Goal: Transaction & Acquisition: Purchase product/service

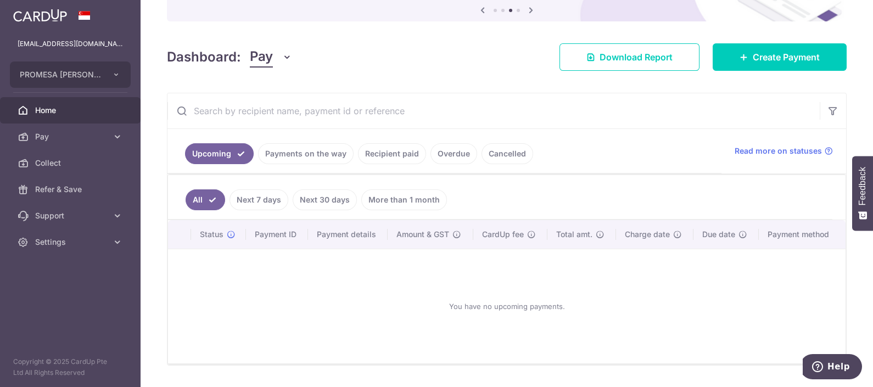
scroll to position [137, 0]
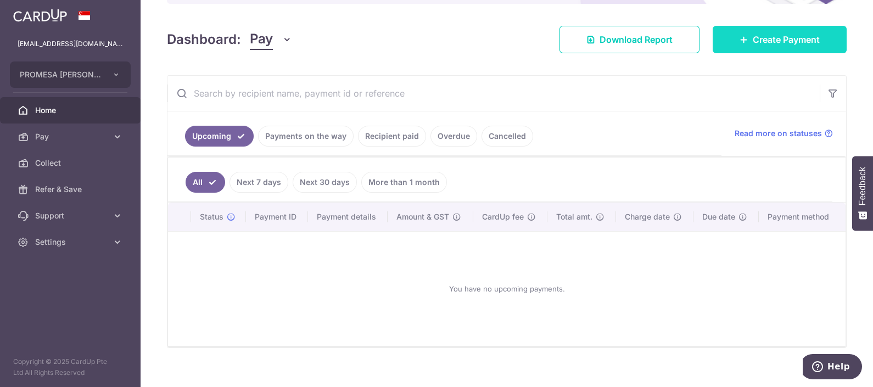
click at [763, 48] on link "Create Payment" at bounding box center [780, 39] width 134 height 27
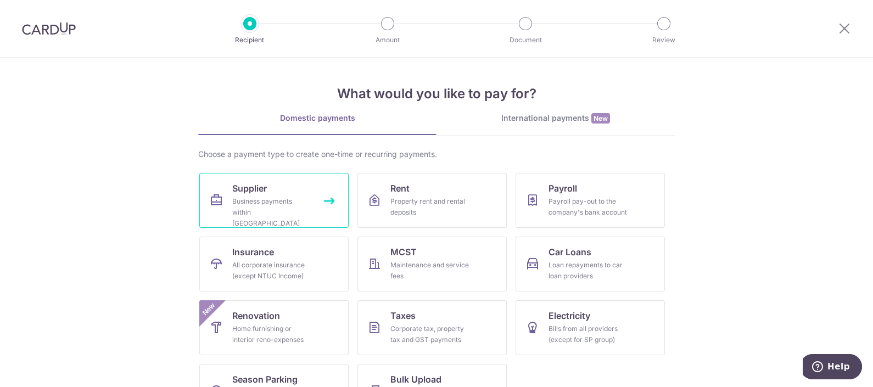
click at [274, 201] on div "Business payments within Singapore" at bounding box center [271, 212] width 79 height 33
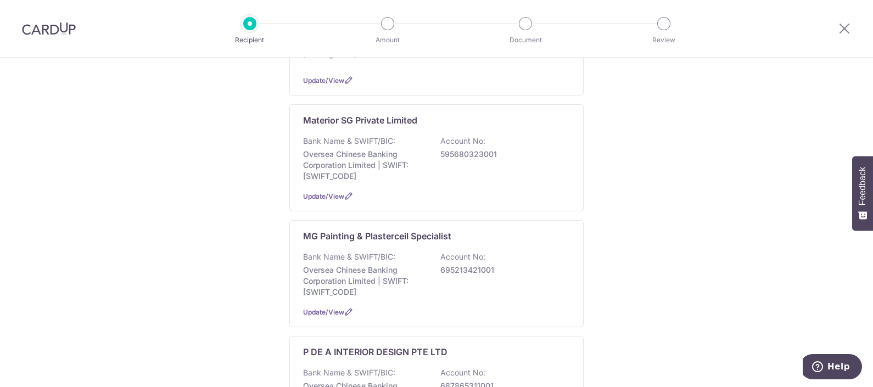
scroll to position [549, 0]
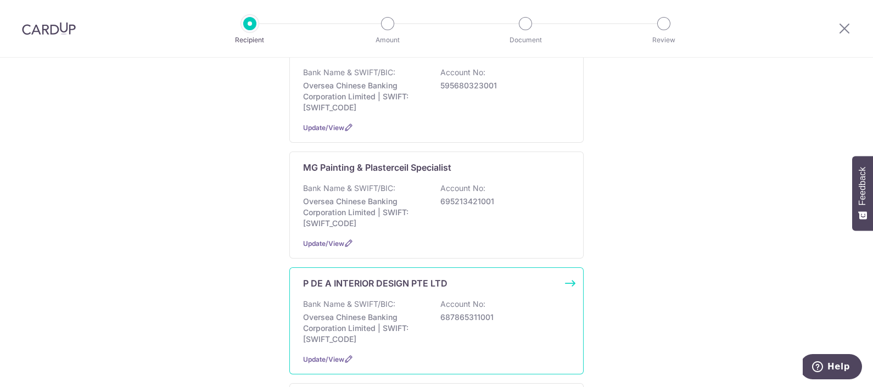
click at [336, 277] on p "P DE A INTERIOR DESIGN PTE LTD" at bounding box center [375, 283] width 144 height 13
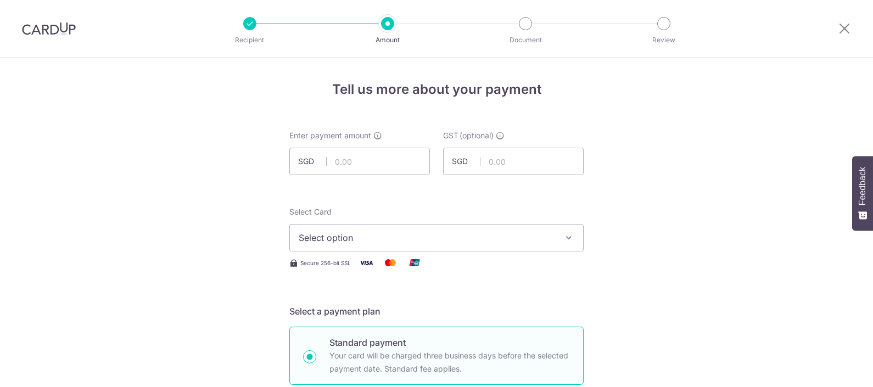
click at [362, 168] on input "text" at bounding box center [359, 161] width 141 height 27
type input "3,550.00"
click at [454, 233] on span "Select option" at bounding box center [427, 237] width 256 height 13
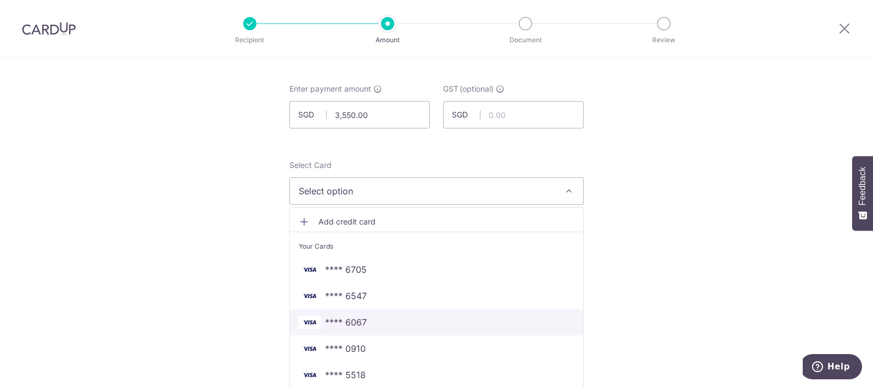
scroll to position [68, 0]
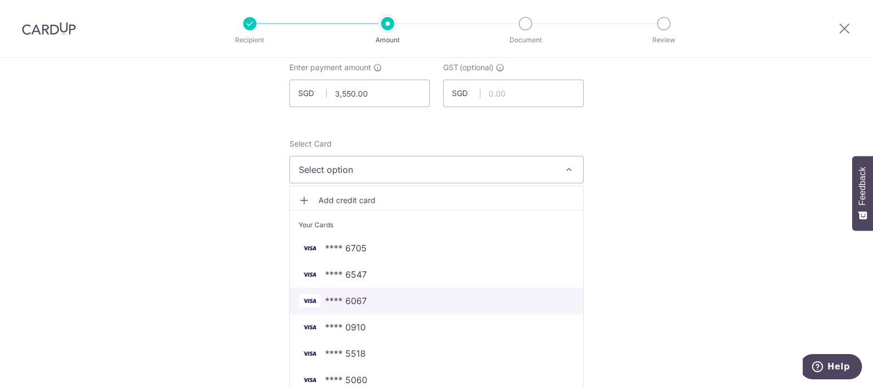
click at [382, 295] on span "**** 6067" at bounding box center [437, 300] width 276 height 13
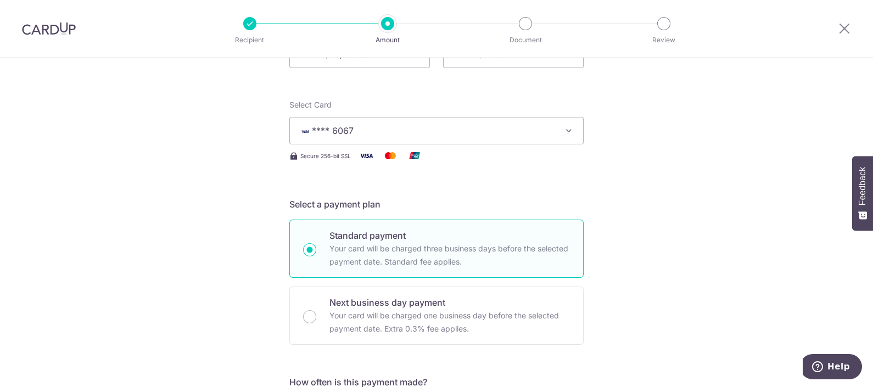
scroll to position [137, 0]
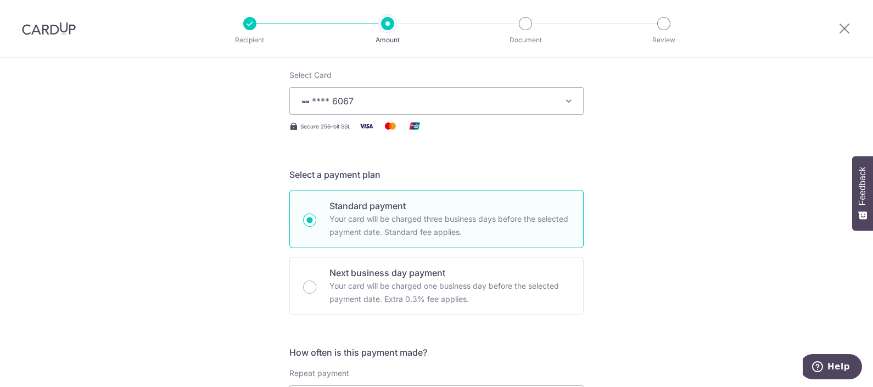
click at [420, 99] on span "**** 6067" at bounding box center [427, 100] width 256 height 13
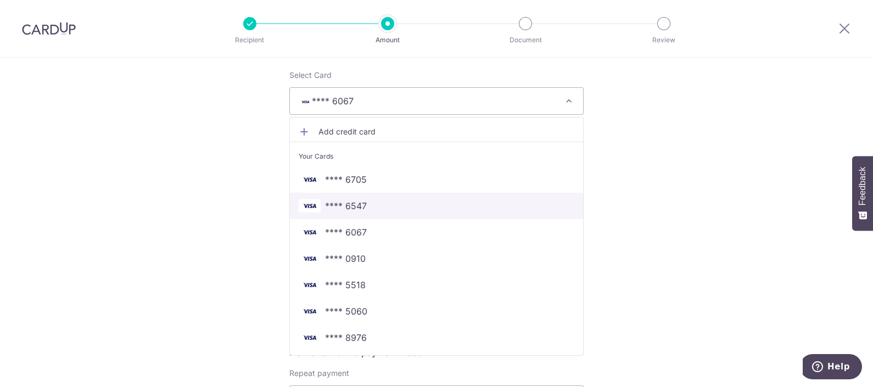
scroll to position [206, 0]
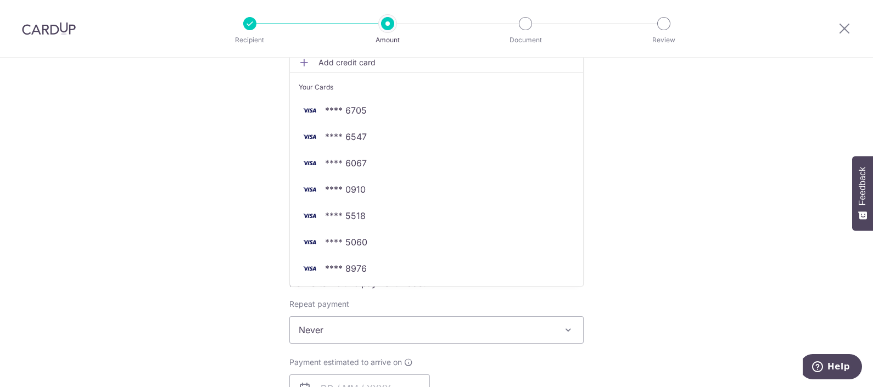
click at [692, 161] on div "Tell us more about your payment Enter payment amount SGD 3,550.00 3550.00 GST (…" at bounding box center [436, 385] width 873 height 1067
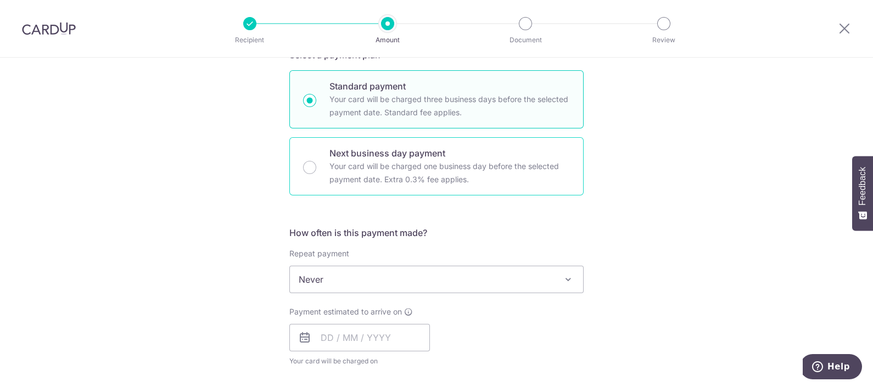
scroll to position [274, 0]
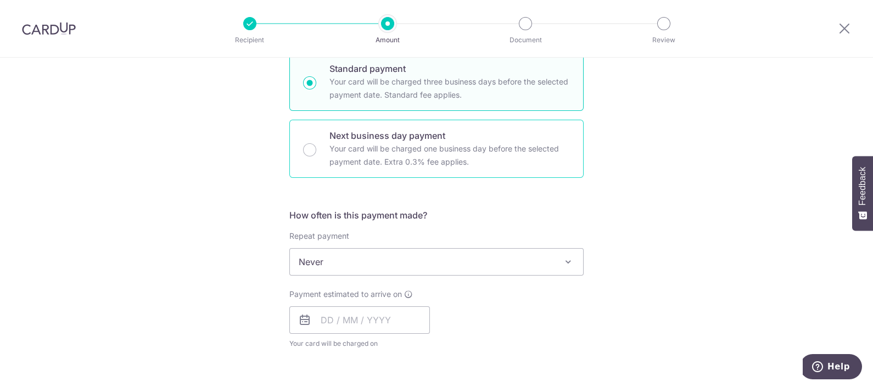
click at [453, 153] on p "Your card will be charged one business day before the selected payment date. Ex…" at bounding box center [450, 155] width 241 height 26
click at [316, 153] on input "Next business day payment Your card will be charged one business day before the…" at bounding box center [309, 149] width 13 height 13
radio input "false"
radio input "true"
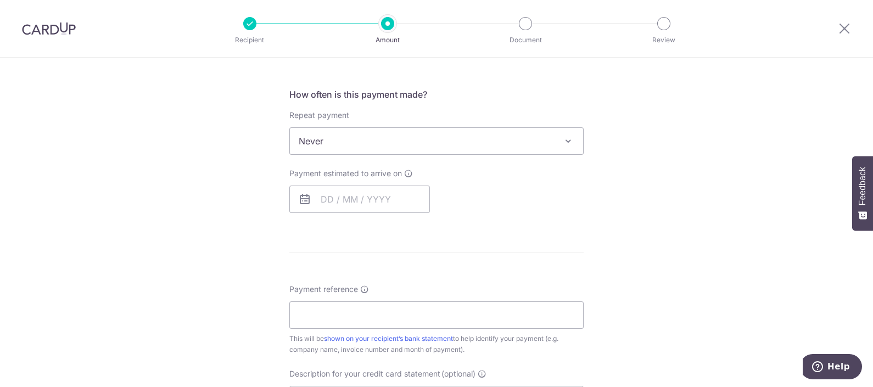
scroll to position [412, 0]
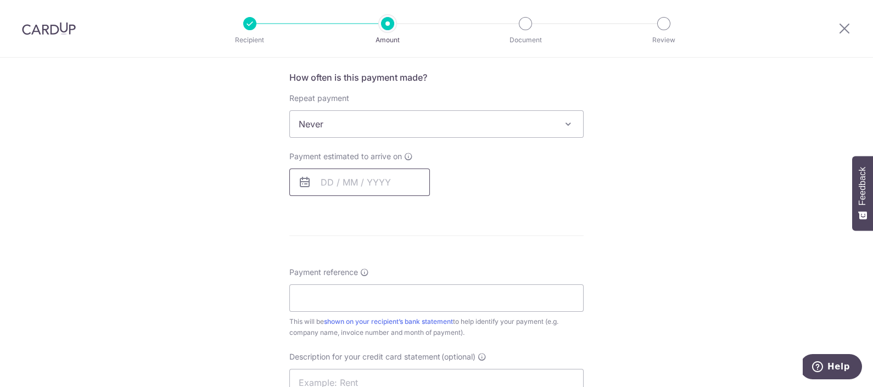
click at [413, 185] on input "text" at bounding box center [359, 182] width 141 height 27
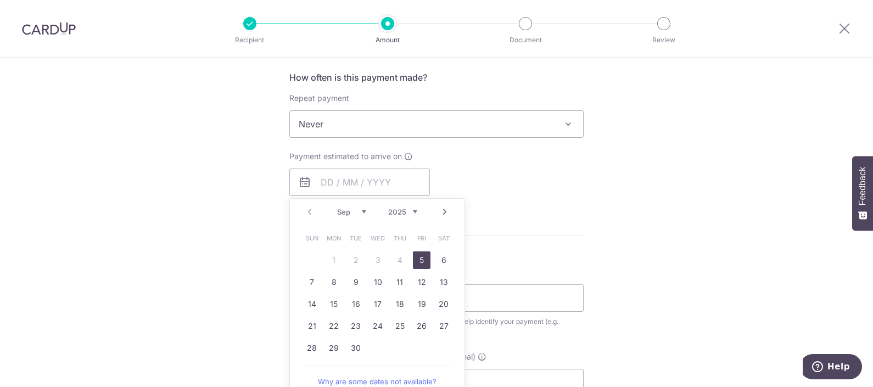
click at [413, 259] on link "5" at bounding box center [422, 261] width 18 height 18
type input "05/09/2025"
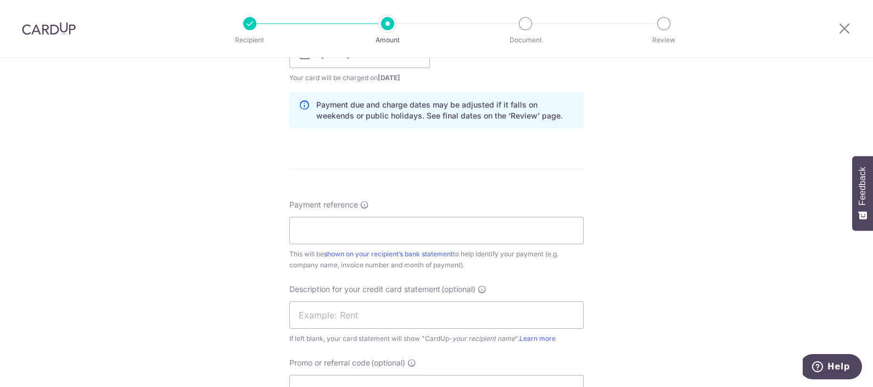
scroll to position [549, 0]
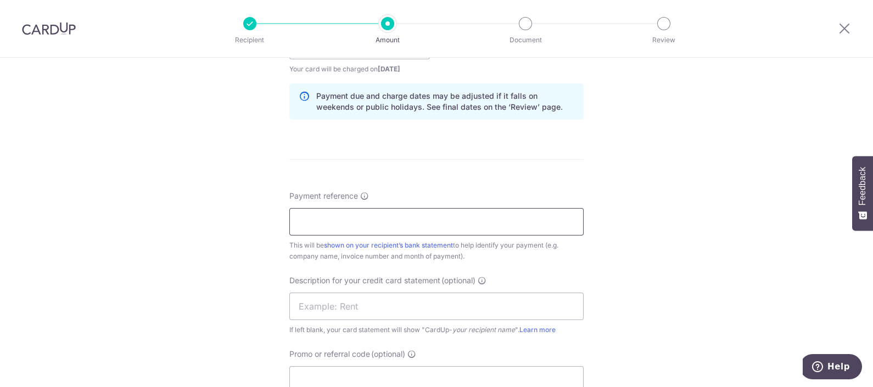
click at [398, 218] on input "Payment reference" at bounding box center [436, 221] width 294 height 27
click at [307, 203] on div "Payment reference This will be shown on your recipient’s bank statement to help…" at bounding box center [436, 226] width 294 height 71
click at [308, 212] on input "Payment reference" at bounding box center [436, 221] width 294 height 27
paste input "P DE A - INV202556"
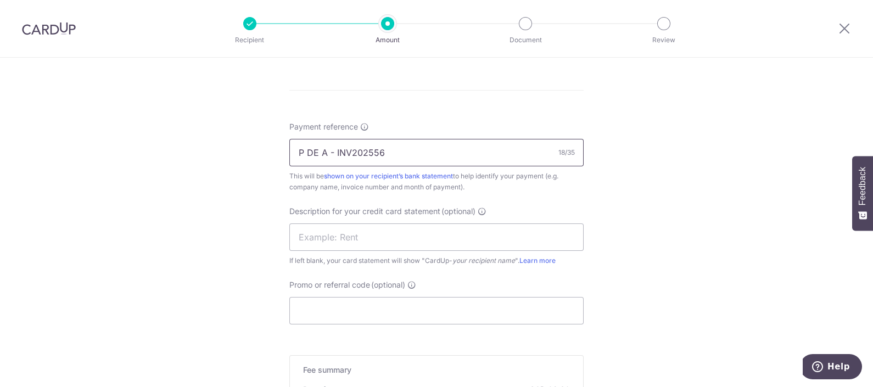
type input "P DE A - INV202556"
click at [348, 288] on span "Promo or referral code" at bounding box center [329, 285] width 81 height 11
click at [348, 297] on input "Promo or referral code (optional)" at bounding box center [436, 310] width 294 height 27
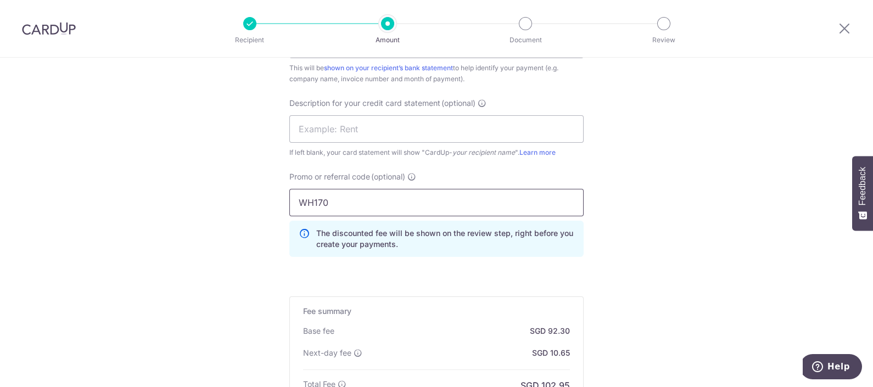
scroll to position [824, 0]
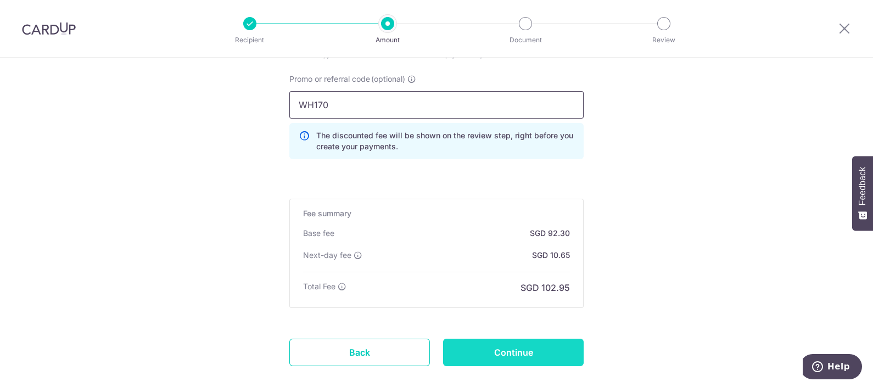
type input "WH170"
click at [533, 349] on input "Continue" at bounding box center [513, 352] width 141 height 27
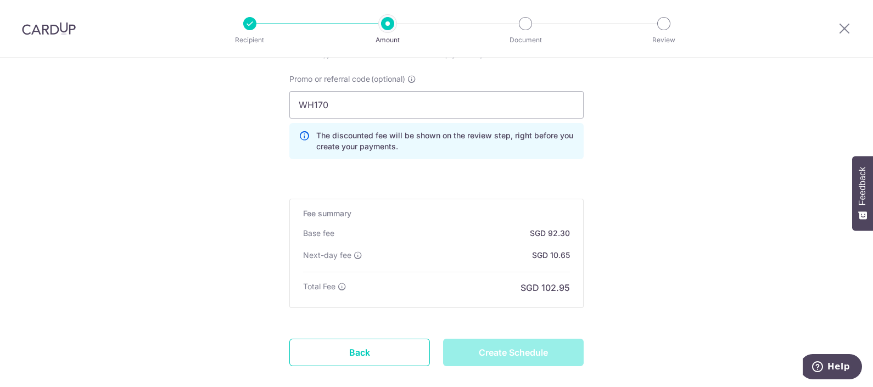
type input "Create Schedule"
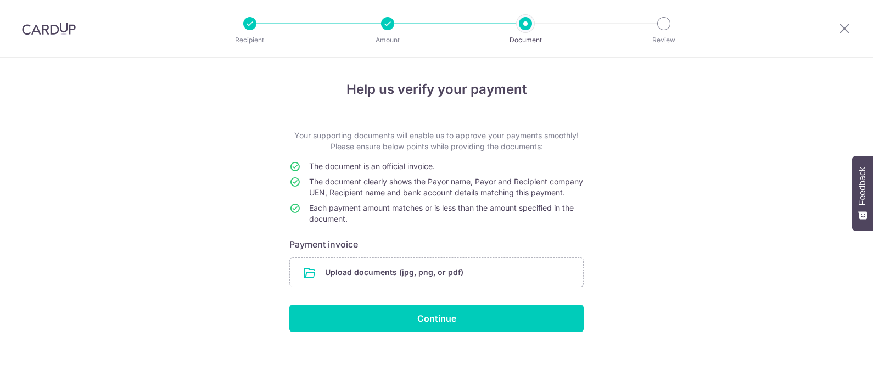
click at [434, 251] on h6 "Payment invoice" at bounding box center [436, 244] width 294 height 13
click at [417, 281] on input "file" at bounding box center [436, 272] width 293 height 29
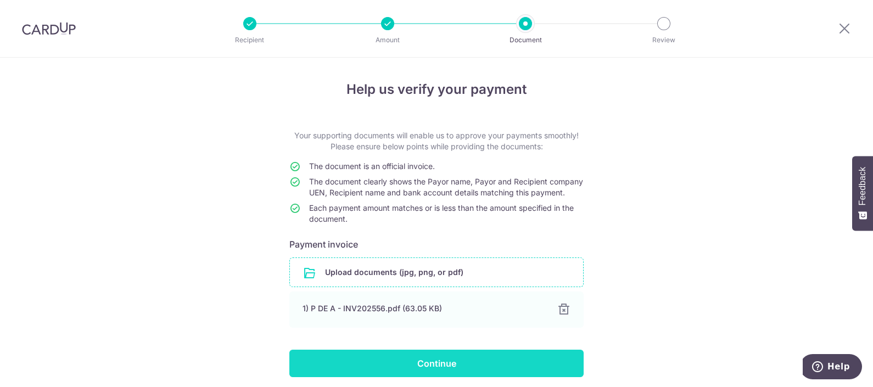
click at [423, 372] on input "Continue" at bounding box center [436, 363] width 294 height 27
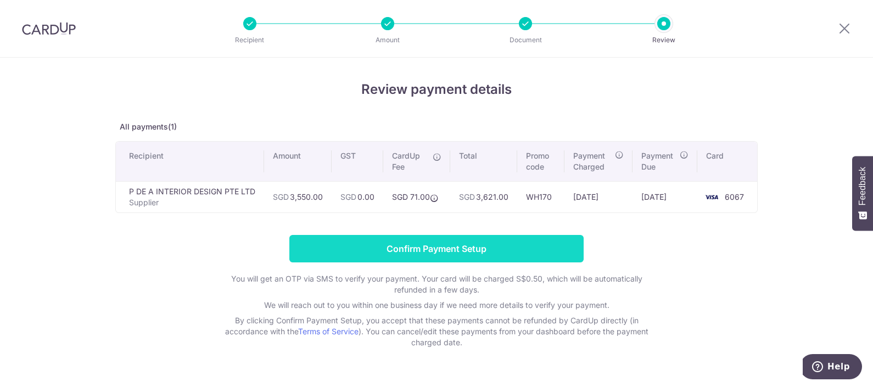
click at [423, 253] on input "Confirm Payment Setup" at bounding box center [436, 248] width 294 height 27
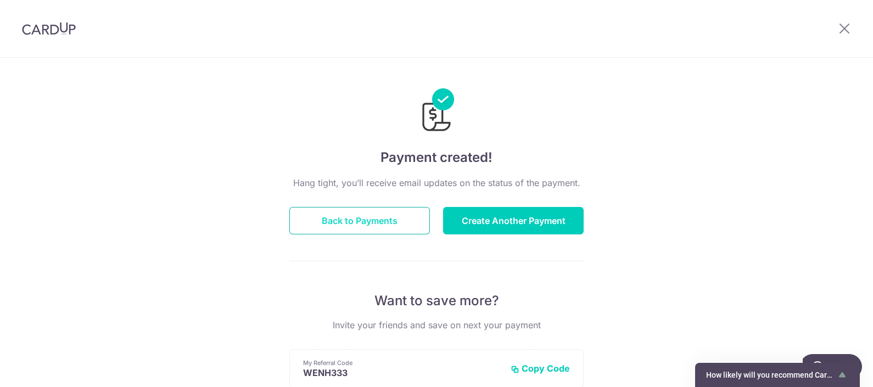
click at [409, 211] on button "Back to Payments" at bounding box center [359, 220] width 141 height 27
